Goal: Information Seeking & Learning: Learn about a topic

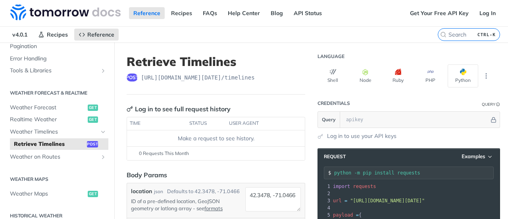
scroll to position [126, 0]
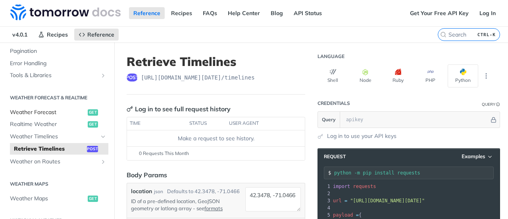
click at [54, 110] on span "Weather Forecast" at bounding box center [48, 112] width 76 height 8
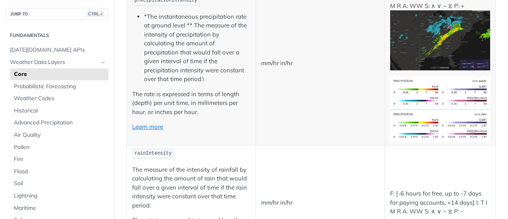
scroll to position [1258, 0]
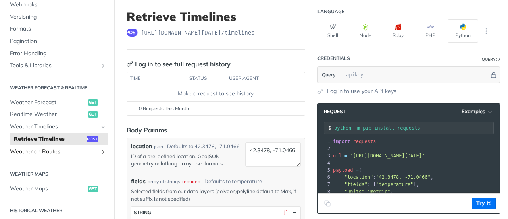
scroll to position [88, 0]
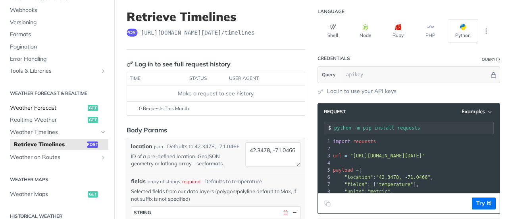
click at [46, 108] on span "Weather Forecast" at bounding box center [48, 108] width 76 height 8
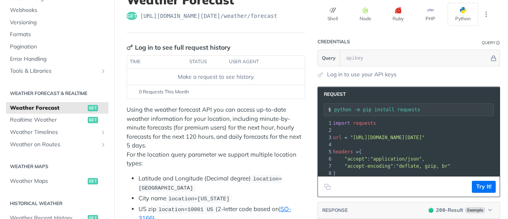
scroll to position [0, 10]
drag, startPoint x: 335, startPoint y: 135, endPoint x: 406, endPoint y: 137, distance: 70.7
click at [406, 137] on span ""https://api.tomorrow.io/v4/weather/forecast?location=new%20york"" at bounding box center [378, 138] width 75 height 6
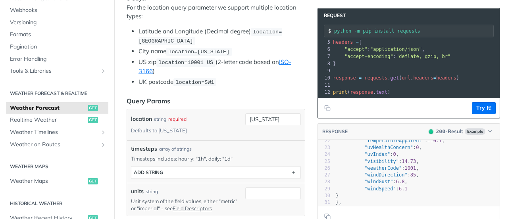
scroll to position [0, 0]
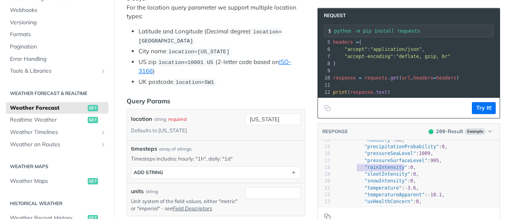
type textarea ""rainIntensity":"
drag, startPoint x: 397, startPoint y: 165, endPoint x: 344, endPoint y: 166, distance: 53.6
click at [344, 166] on span ""rainIntensity" : 0 ," at bounding box center [376, 167] width 80 height 6
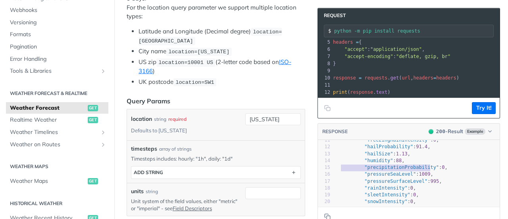
drag, startPoint x: 425, startPoint y: 167, endPoint x: 333, endPoint y: 166, distance: 92.1
click at [336, 166] on span ""precipitationProbability" : 0 ," at bounding box center [392, 167] width 112 height 6
type textarea ""precipitationProbability" "pressureSurfaceLevel": 995, "rainIntensity":"
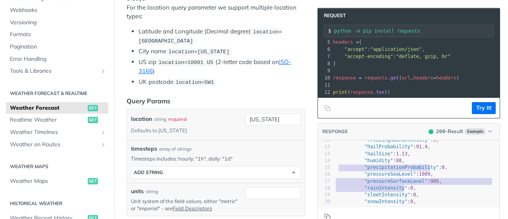
drag, startPoint x: 399, startPoint y: 185, endPoint x: 325, endPoint y: 183, distance: 73.5
click at [325, 183] on div "x } 1 { 2 "timelines" : { 3 "minutely" : [ 4 { 5 "time" : "2025-02-09T08:05:00Z…" at bounding box center [419, 183] width 202 height 86
click at [358, 190] on pre ""rainIntensity" : 0 ," at bounding box center [417, 188] width 166 height 7
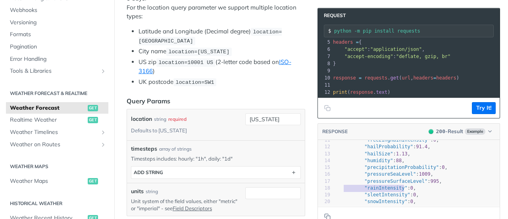
drag, startPoint x: 397, startPoint y: 185, endPoint x: 338, endPoint y: 186, distance: 59.1
click at [338, 186] on span ""rainIntensity" : 0 ," at bounding box center [376, 188] width 80 height 6
type textarea ""precipitationProbability": "rainIntensity":"
drag, startPoint x: 426, startPoint y: 165, endPoint x: 330, endPoint y: 165, distance: 96.5
click at [336, 165] on span ""precipitationProbability" : 0 ," at bounding box center [392, 167] width 112 height 6
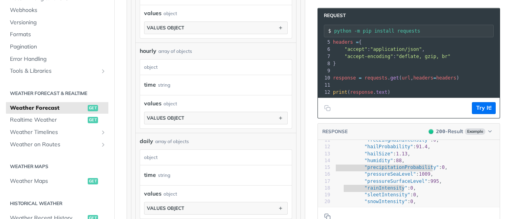
scroll to position [627, 0]
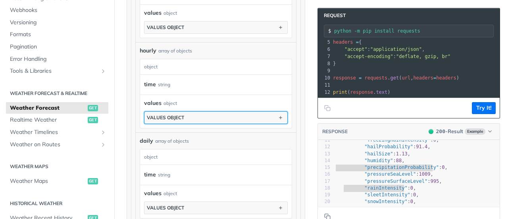
click at [189, 114] on button "values object" at bounding box center [215, 118] width 143 height 12
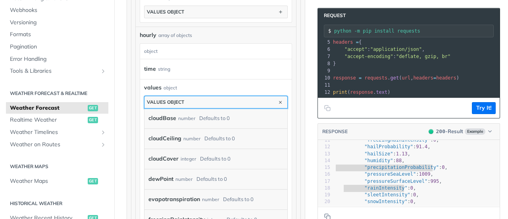
scroll to position [597, 0]
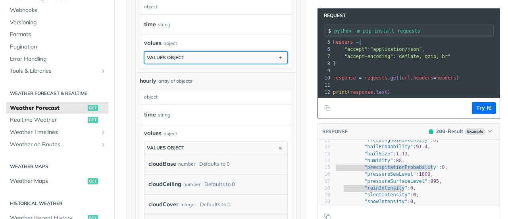
click at [182, 54] on div "values object" at bounding box center [165, 57] width 37 height 6
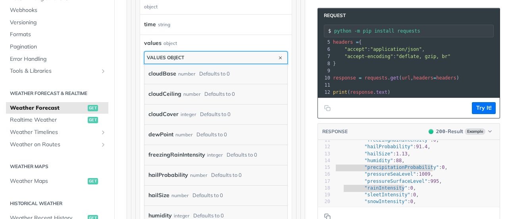
scroll to position [562, 0]
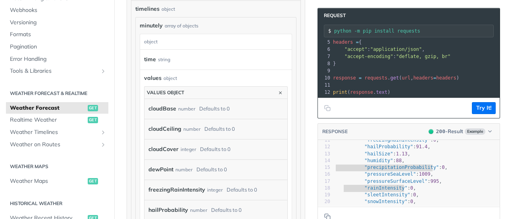
click at [178, 54] on div "time string" at bounding box center [212, 60] width 137 height 12
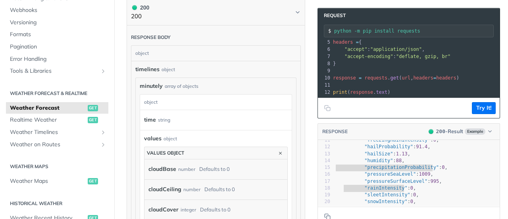
click at [141, 66] on span "timelines" at bounding box center [147, 69] width 24 height 8
click at [153, 82] on span "minutely" at bounding box center [151, 86] width 23 height 8
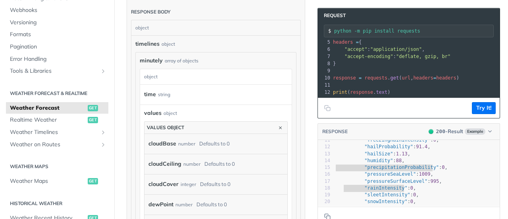
scroll to position [527, 0]
drag, startPoint x: 136, startPoint y: 57, endPoint x: 189, endPoint y: 55, distance: 53.2
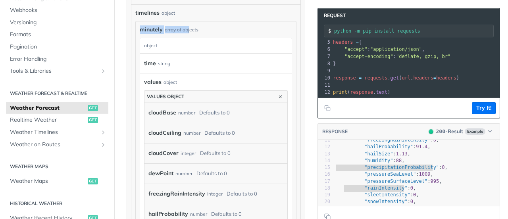
scroll to position [555, 0]
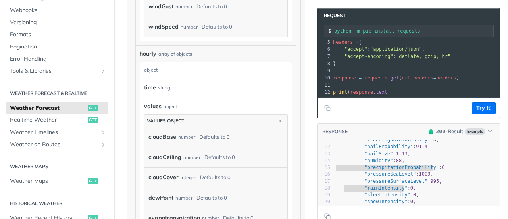
scroll to position [1089, 0]
drag, startPoint x: 140, startPoint y: 46, endPoint x: 170, endPoint y: 48, distance: 30.2
click at [170, 50] on div "hourly array of objects" at bounding box center [216, 54] width 152 height 8
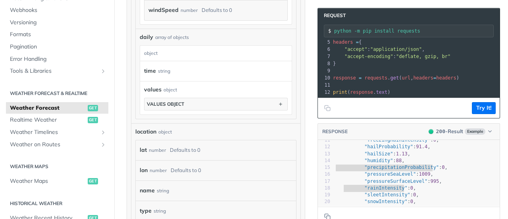
scroll to position [1864, 0]
drag, startPoint x: 136, startPoint y: 25, endPoint x: 165, endPoint y: 23, distance: 29.4
click at [165, 28] on div "daily array of objects daily object time string values object values object" at bounding box center [216, 73] width 160 height 90
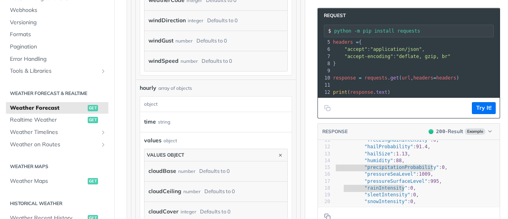
scroll to position [1055, 0]
drag, startPoint x: 156, startPoint y: 79, endPoint x: 140, endPoint y: 77, distance: 16.4
click at [140, 84] on div "hourly array of objects" at bounding box center [216, 88] width 152 height 8
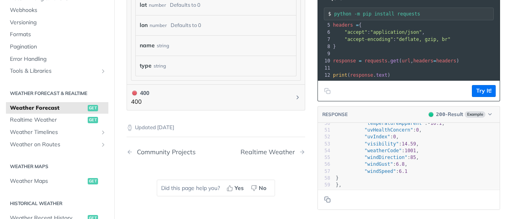
scroll to position [0, 0]
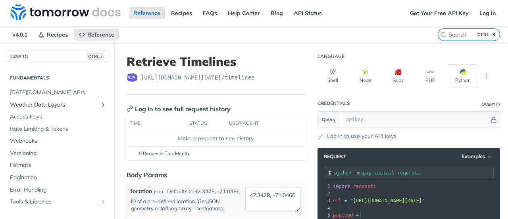
click at [100, 104] on icon "Show subpages for Weather Data Layers" at bounding box center [103, 105] width 6 height 6
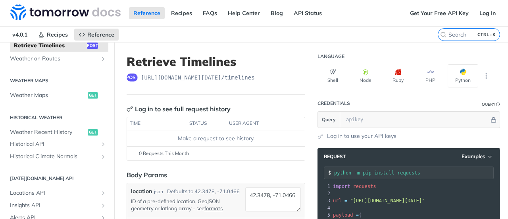
scroll to position [425, 0]
